Goal: Task Accomplishment & Management: Complete application form

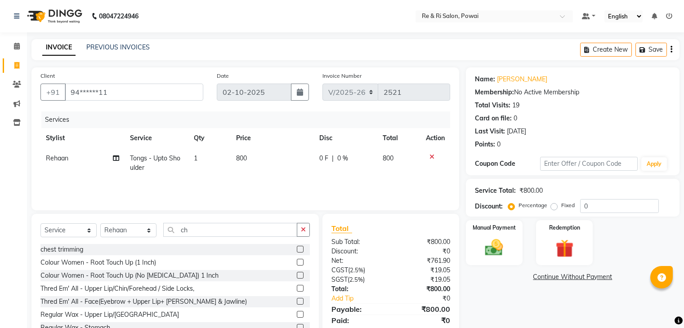
select select "5364"
select select "service"
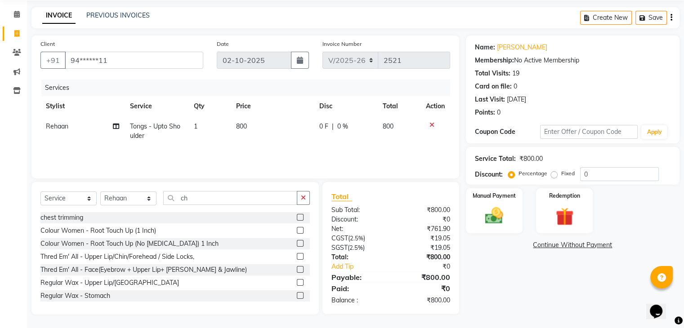
scroll to position [30, 0]
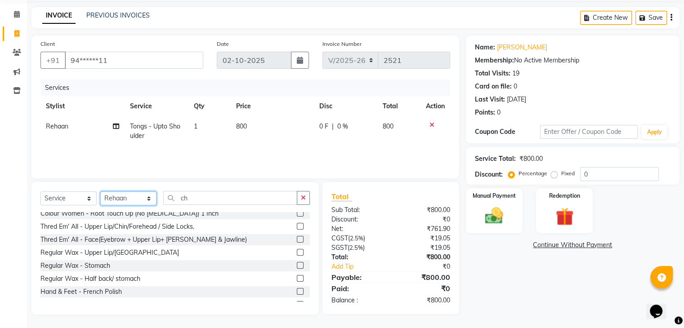
click at [123, 196] on select "Select Stylist [PERSON_NAME] Danish Poonam [PERSON_NAME] [PERSON_NAME] [PERSON_…" at bounding box center [128, 199] width 56 height 14
select select "40484"
click at [100, 192] on select "Select Stylist [PERSON_NAME] Danish Poonam [PERSON_NAME] [PERSON_NAME] [PERSON_…" at bounding box center [128, 199] width 56 height 14
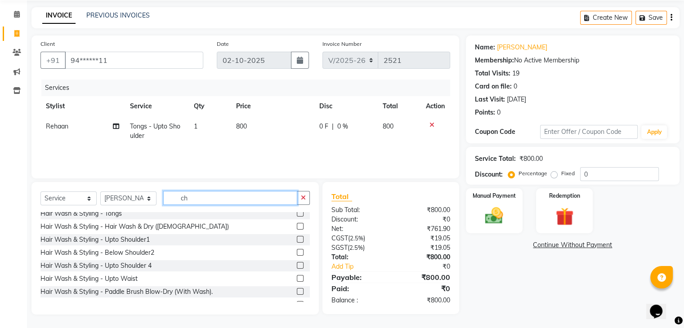
click at [193, 197] on input "ch" at bounding box center [230, 198] width 134 height 14
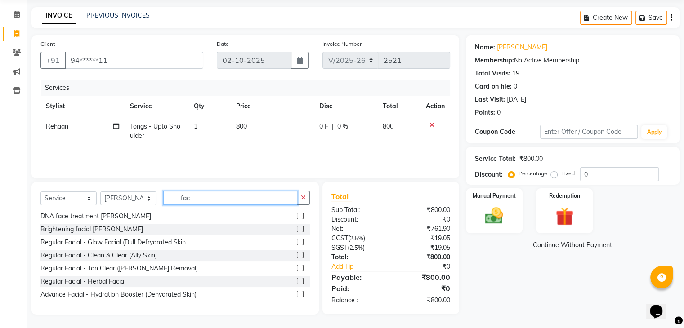
scroll to position [121, 0]
type input "fac"
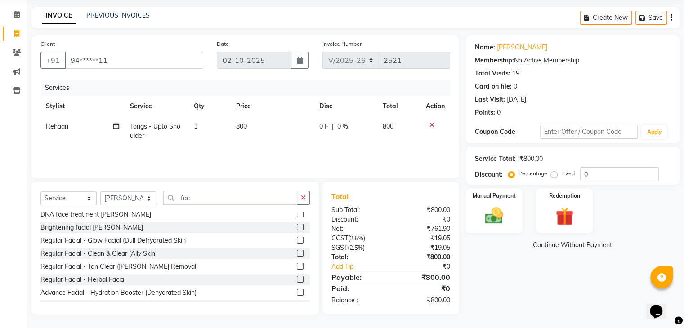
click at [297, 265] on label at bounding box center [300, 266] width 7 height 7
click at [297, 265] on input "checkbox" at bounding box center [300, 267] width 6 height 6
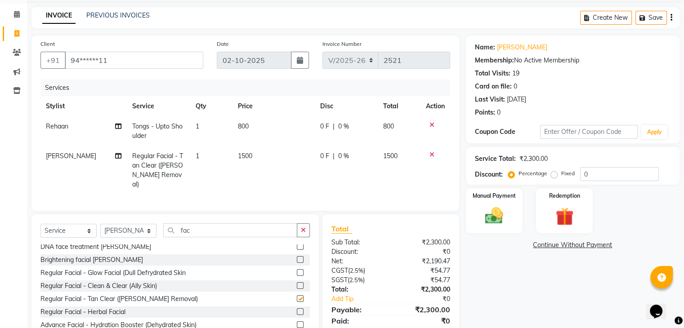
checkbox input "false"
click at [489, 218] on img at bounding box center [494, 217] width 30 height 22
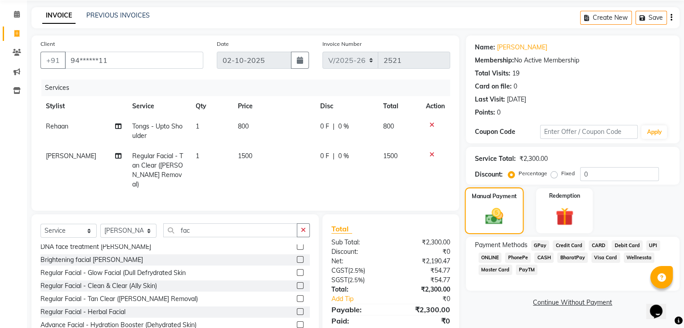
scroll to position [62, 0]
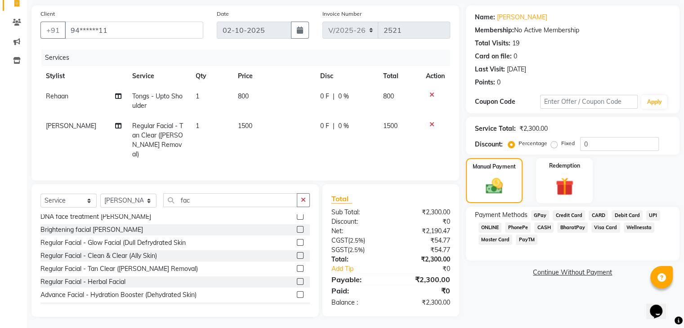
click at [322, 99] on span "0 F" at bounding box center [324, 96] width 9 height 9
select select "35434"
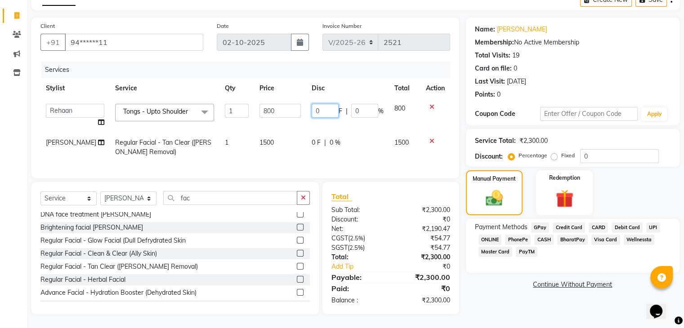
scroll to position [57, 0]
click at [322, 104] on input "0" at bounding box center [325, 111] width 27 height 14
type input "100"
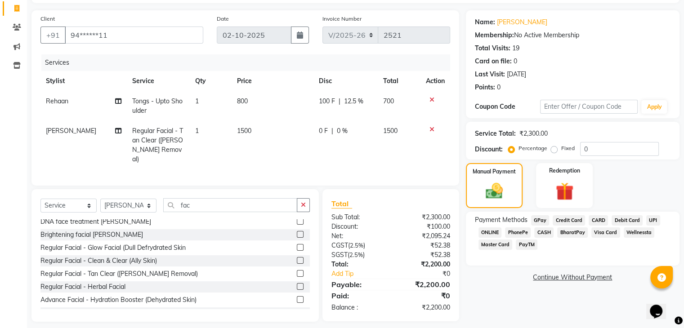
click at [300, 118] on td "800" at bounding box center [273, 106] width 82 height 30
select select "35434"
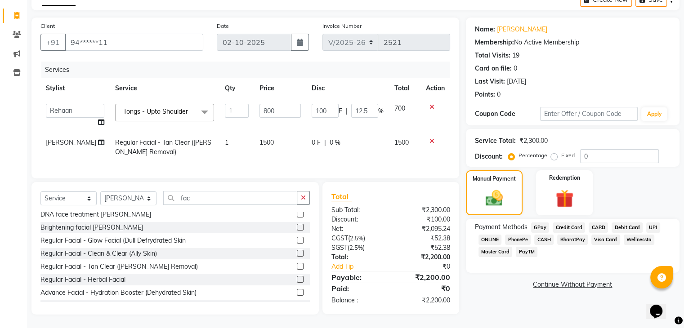
click at [540, 223] on span "GPay" at bounding box center [540, 228] width 18 height 10
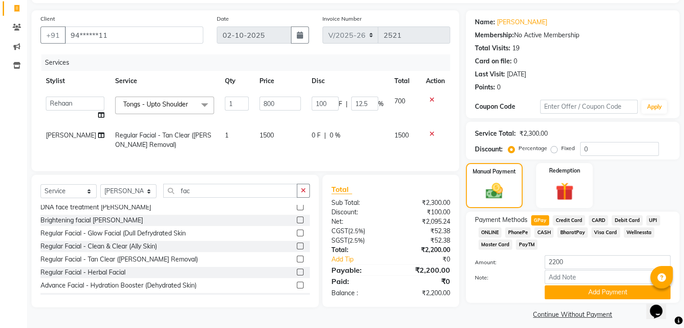
scroll to position [65, 0]
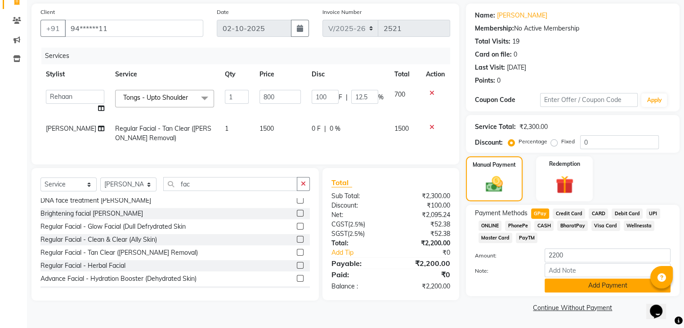
click at [568, 284] on button "Add Payment" at bounding box center [608, 286] width 126 height 14
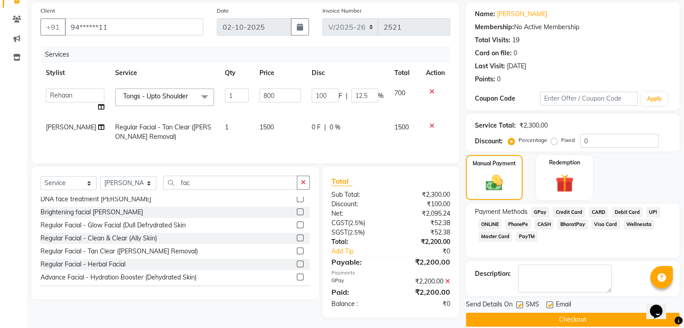
scroll to position [77, 0]
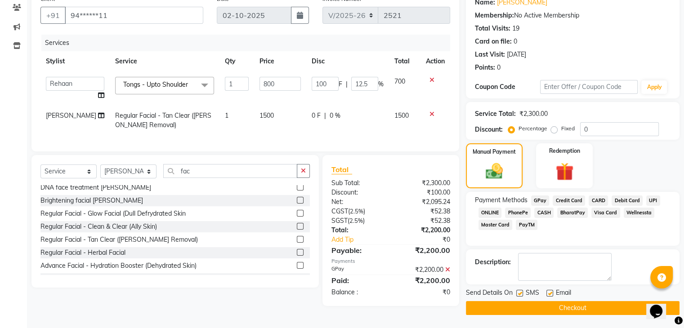
click at [520, 292] on label at bounding box center [519, 293] width 7 height 7
click at [520, 292] on input "checkbox" at bounding box center [519, 294] width 6 height 6
checkbox input "false"
click at [548, 295] on label at bounding box center [550, 293] width 7 height 7
click at [548, 295] on input "checkbox" at bounding box center [550, 294] width 6 height 6
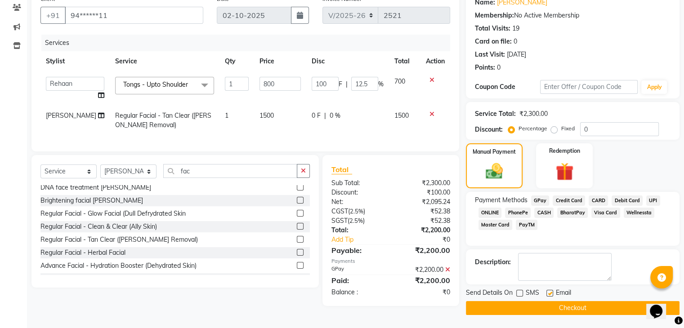
checkbox input "false"
click at [544, 309] on button "Checkout" at bounding box center [573, 308] width 214 height 14
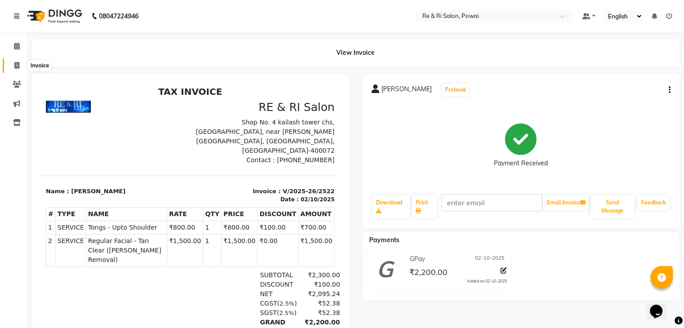
click at [11, 68] on span at bounding box center [17, 66] width 16 height 10
select select "service"
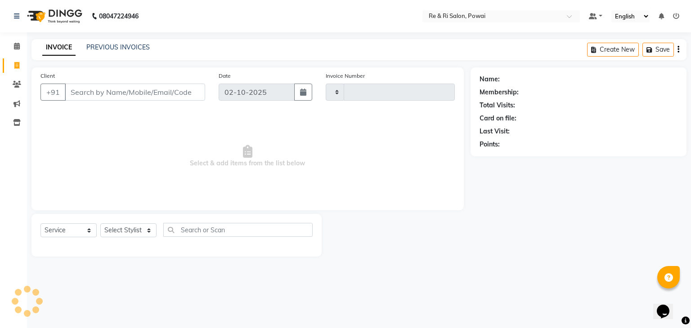
type input "2523"
select select "5364"
click at [92, 43] on div "PREVIOUS INVOICES" at bounding box center [117, 47] width 63 height 9
click at [94, 45] on link "PREVIOUS INVOICES" at bounding box center [117, 47] width 63 height 8
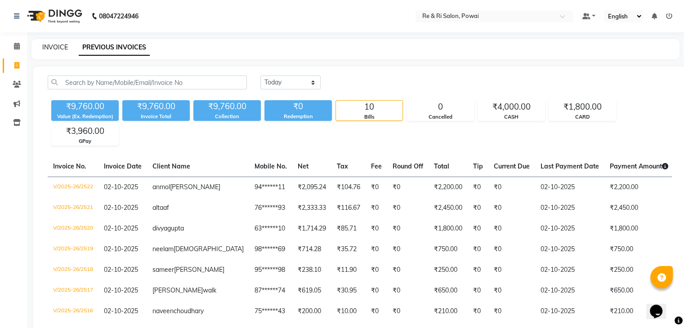
click at [45, 47] on link "INVOICE" at bounding box center [55, 47] width 26 height 8
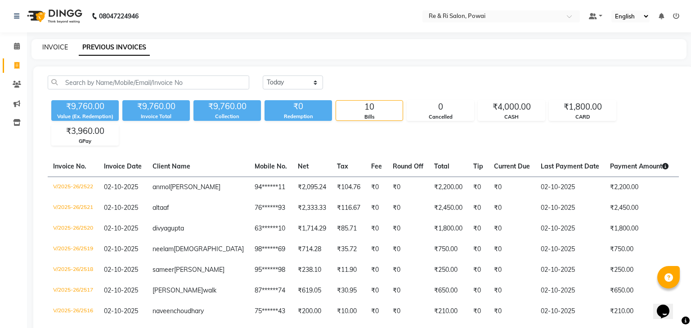
select select "5364"
select select "service"
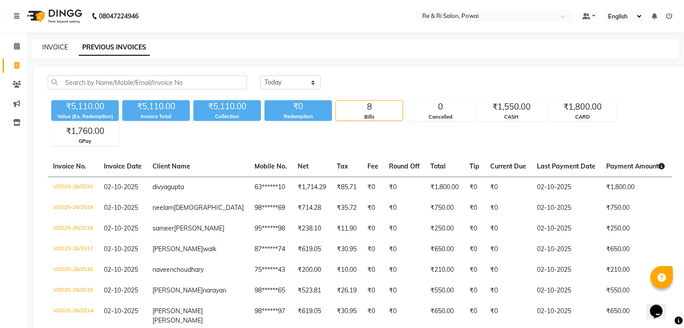
click at [50, 45] on link "INVOICE" at bounding box center [55, 47] width 26 height 8
select select "service"
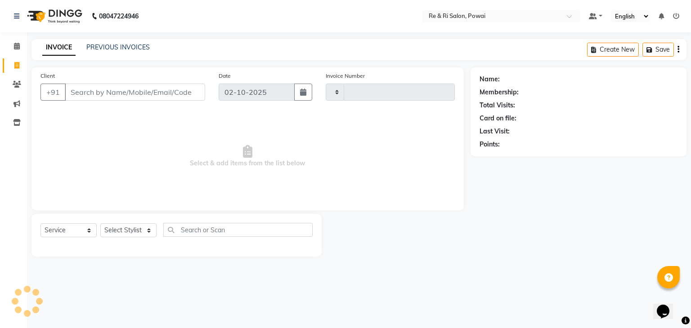
type input "2521"
select select "5364"
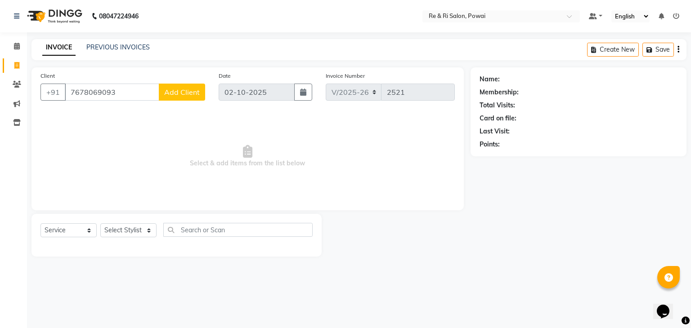
type input "7678069093"
click at [179, 94] on span "Add Client" at bounding box center [182, 92] width 36 height 9
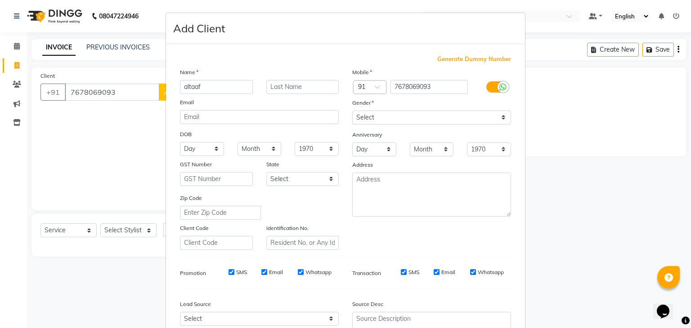
type input "altaaf"
click at [360, 117] on select "Select [DEMOGRAPHIC_DATA] [DEMOGRAPHIC_DATA] Other Prefer Not To Say" at bounding box center [431, 118] width 159 height 14
select select "[DEMOGRAPHIC_DATA]"
click at [352, 111] on select "Select [DEMOGRAPHIC_DATA] [DEMOGRAPHIC_DATA] Other Prefer Not To Say" at bounding box center [431, 118] width 159 height 14
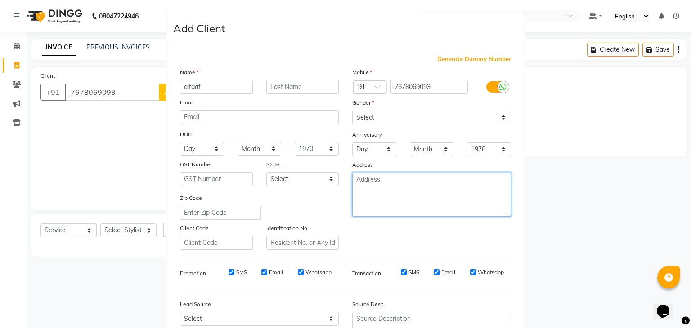
click at [371, 188] on textarea at bounding box center [431, 195] width 159 height 44
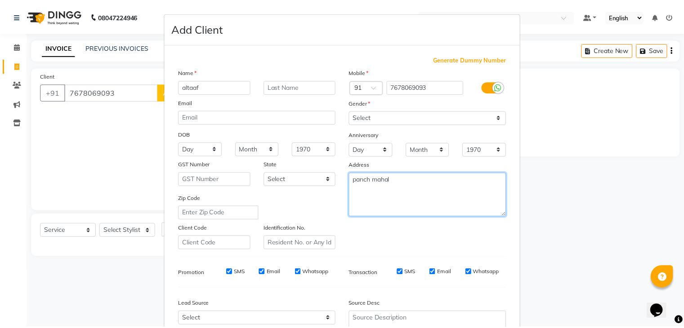
scroll to position [91, 0]
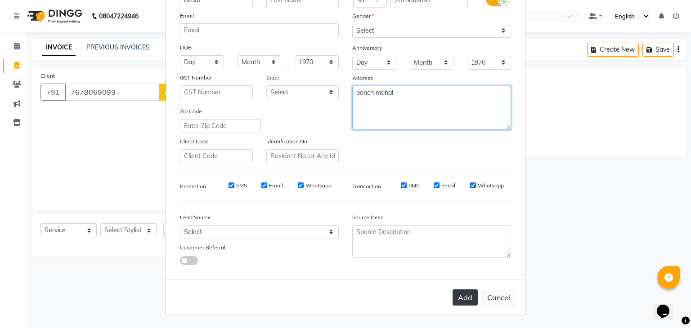
type textarea "panch mahal"
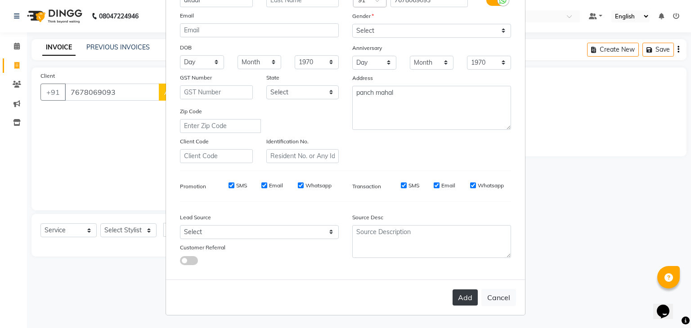
click at [469, 303] on button "Add" at bounding box center [465, 298] width 25 height 16
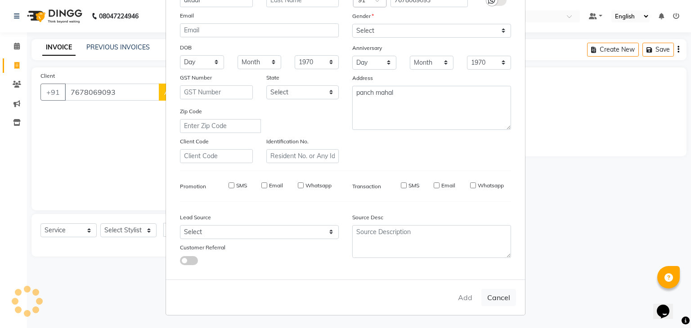
type input "76******93"
select select
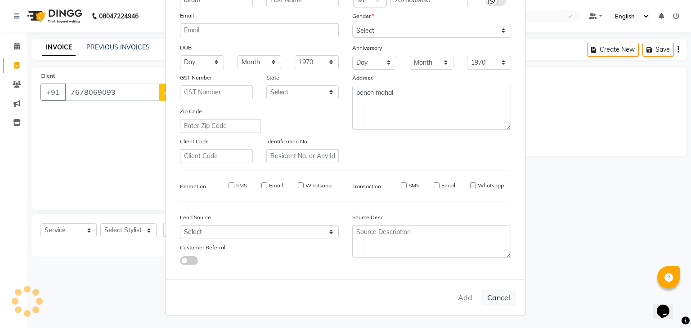
select select
checkbox input "false"
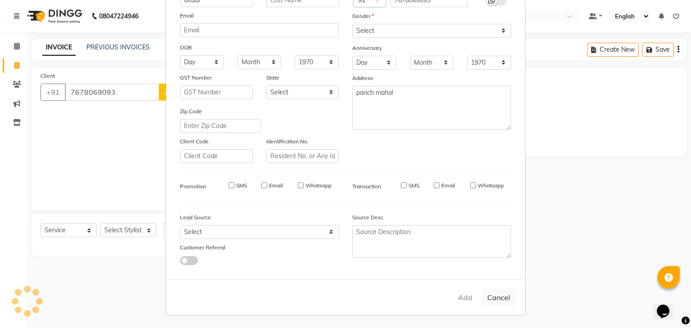
checkbox input "false"
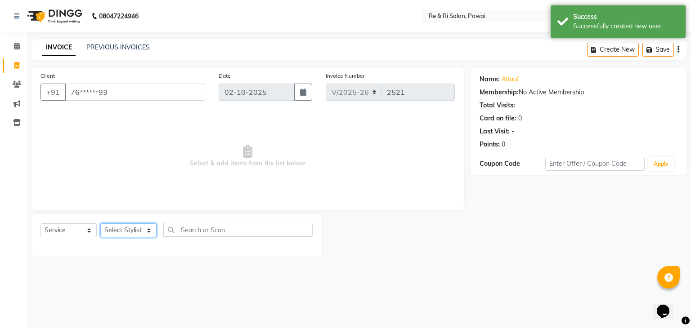
click at [133, 235] on select "Select Stylist [PERSON_NAME] Danish Poonam [PERSON_NAME] [PERSON_NAME] [PERSON_…" at bounding box center [128, 231] width 56 height 14
select select "40484"
click at [100, 224] on select "Select Stylist [PERSON_NAME] Danish Poonam [PERSON_NAME] [PERSON_NAME] [PERSON_…" at bounding box center [128, 231] width 56 height 14
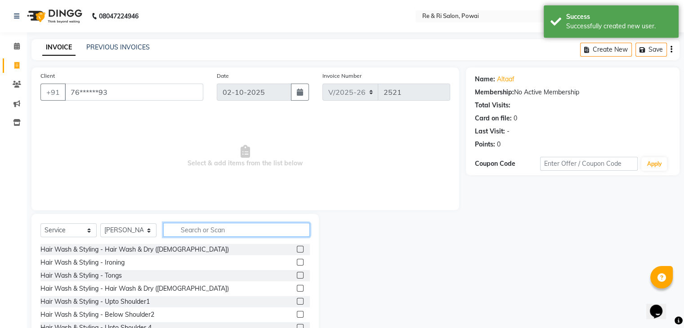
click at [194, 227] on input "text" at bounding box center [236, 230] width 147 height 14
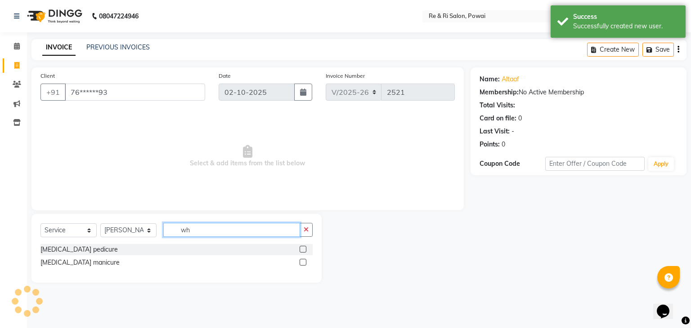
type input "w"
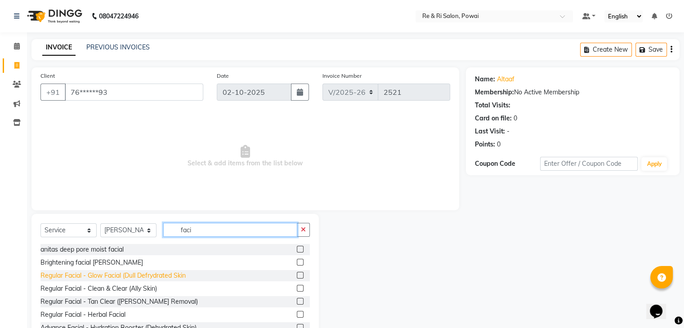
type input "faci"
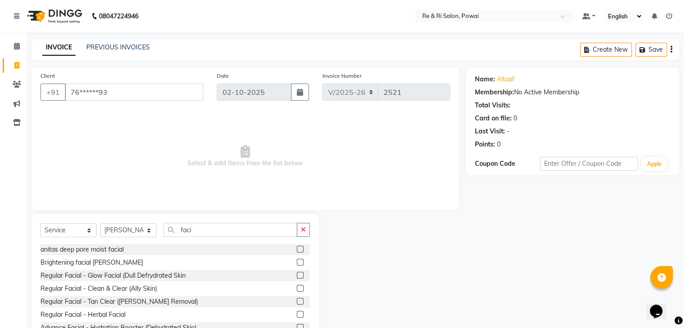
drag, startPoint x: 177, startPoint y: 276, endPoint x: 58, endPoint y: 202, distance: 139.9
click at [58, 202] on span "Select & add items from the list below" at bounding box center [245, 157] width 410 height 90
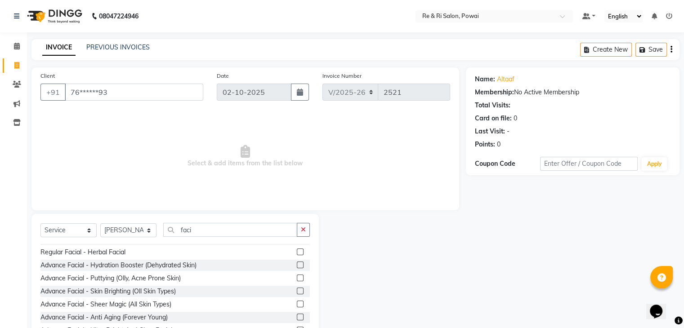
scroll to position [65, 0]
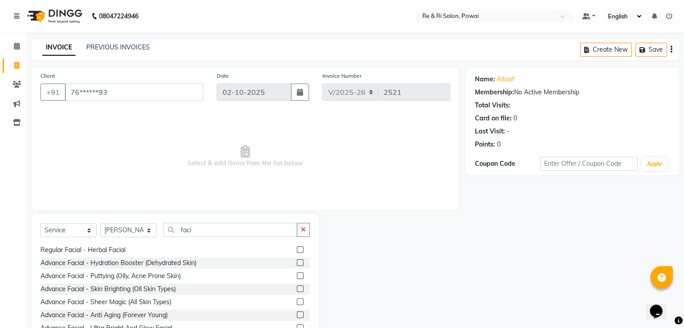
click at [297, 290] on label at bounding box center [300, 289] width 7 height 7
click at [297, 290] on input "checkbox" at bounding box center [300, 290] width 6 height 6
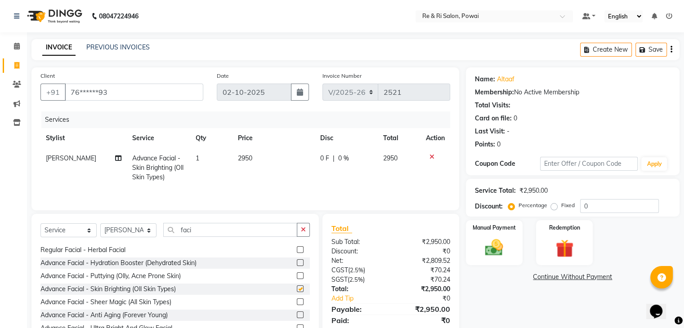
checkbox input "false"
click at [243, 160] on span "2950" at bounding box center [245, 158] width 14 height 8
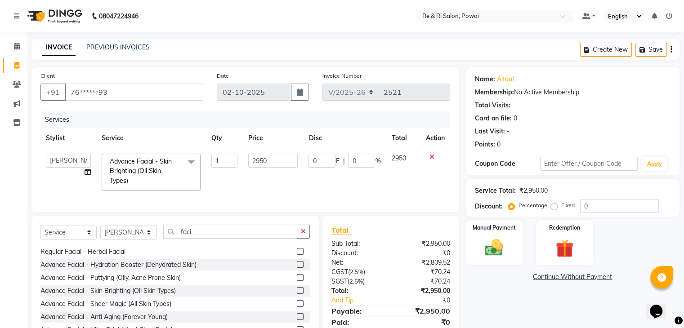
click at [243, 160] on td "2950" at bounding box center [273, 172] width 60 height 48
click at [269, 156] on input "2950" at bounding box center [272, 161] width 49 height 14
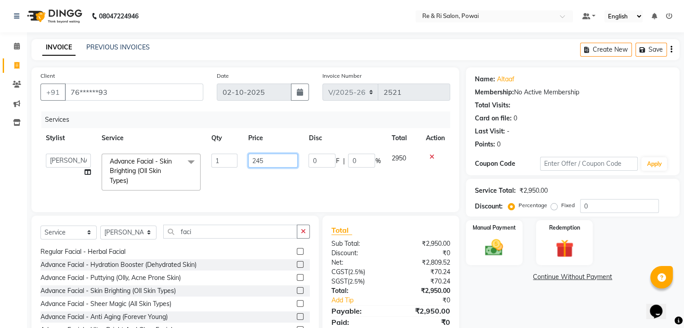
type input "2450"
click at [294, 182] on td "2450" at bounding box center [273, 172] width 60 height 48
click at [494, 247] on img at bounding box center [494, 249] width 30 height 22
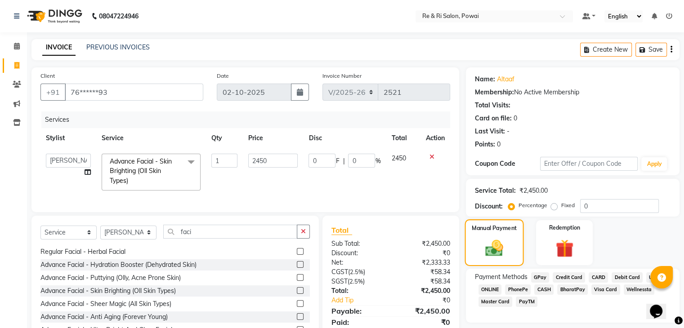
scroll to position [41, 0]
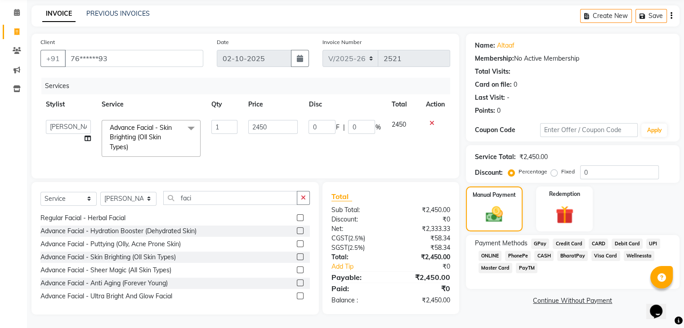
click at [540, 239] on span "GPay" at bounding box center [540, 244] width 18 height 10
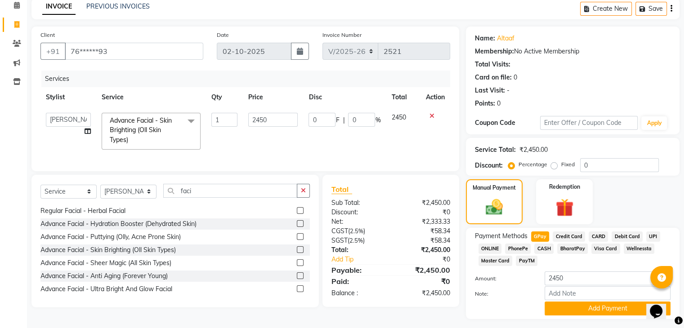
scroll to position [65, 0]
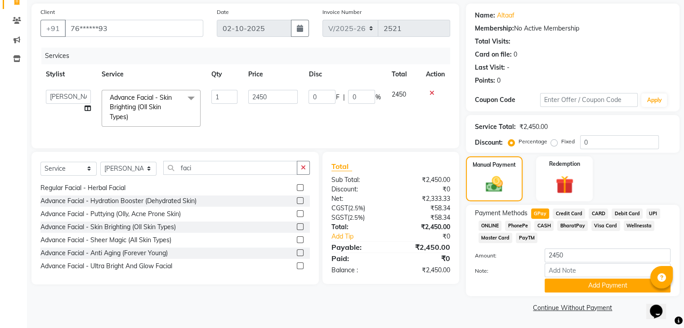
click at [543, 224] on span "CASH" at bounding box center [543, 226] width 19 height 10
click at [511, 222] on span "PhonePe" at bounding box center [518, 226] width 26 height 10
click at [547, 224] on span "CASH" at bounding box center [543, 226] width 19 height 10
click at [407, 123] on td "2450" at bounding box center [403, 109] width 34 height 48
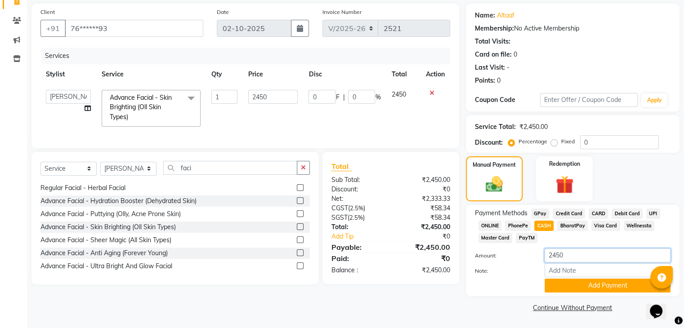
click at [567, 251] on input "2450" at bounding box center [608, 256] width 126 height 14
click at [543, 222] on span "CASH" at bounding box center [543, 226] width 19 height 10
type input "2450"
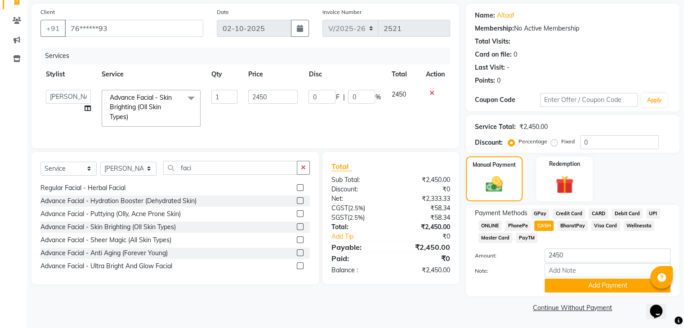
click at [548, 221] on span "CASH" at bounding box center [543, 226] width 19 height 10
click at [606, 284] on button "Add Payment" at bounding box center [608, 286] width 126 height 14
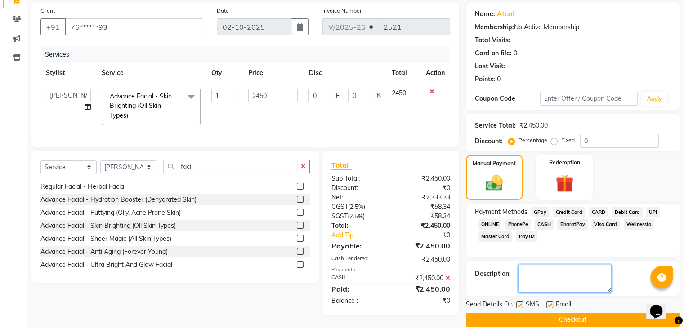
click at [565, 284] on textarea at bounding box center [565, 279] width 94 height 28
type textarea "wife facial"
click at [520, 305] on label at bounding box center [519, 305] width 7 height 7
click at [520, 305] on input "checkbox" at bounding box center [519, 306] width 6 height 6
checkbox input "false"
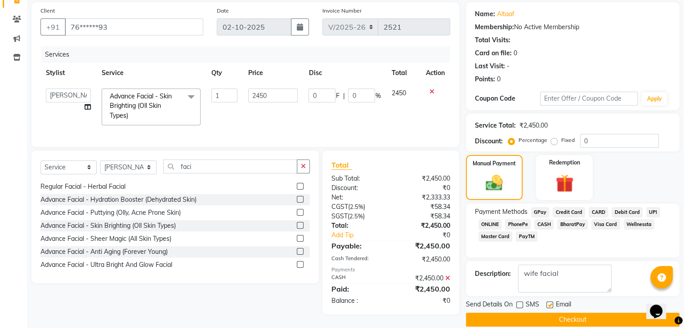
click at [548, 305] on label at bounding box center [550, 305] width 7 height 7
click at [548, 305] on input "checkbox" at bounding box center [550, 306] width 6 height 6
checkbox input "false"
click at [539, 319] on button "Checkout" at bounding box center [573, 320] width 214 height 14
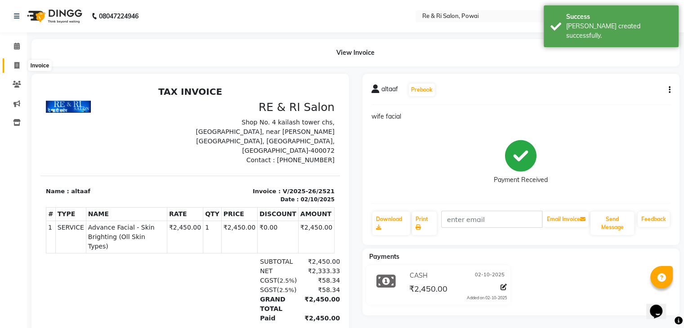
click at [13, 62] on span at bounding box center [17, 66] width 16 height 10
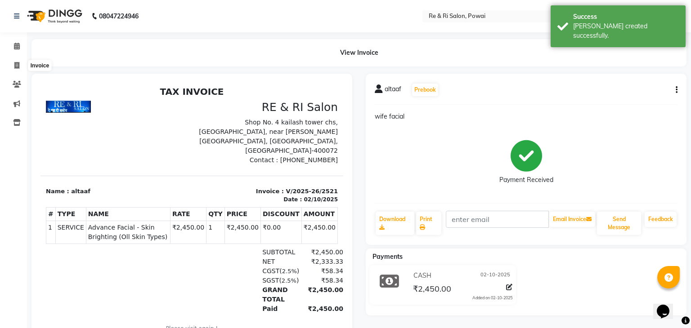
select select "5364"
select select "service"
